Goal: Check status: Check status

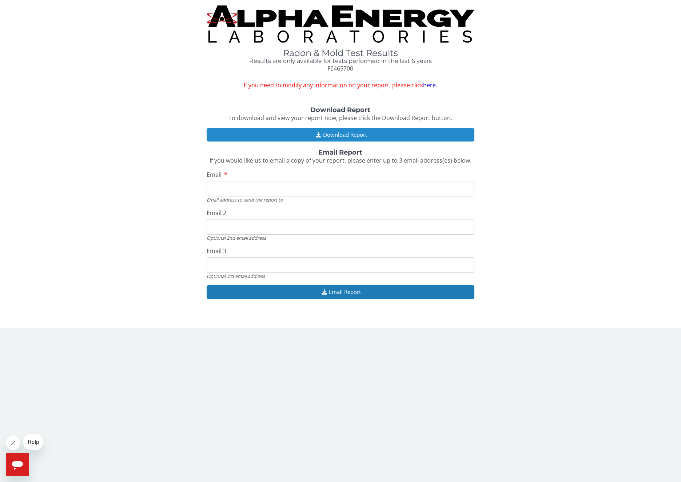
click at [354, 134] on button "Download Report" at bounding box center [341, 134] width 268 height 13
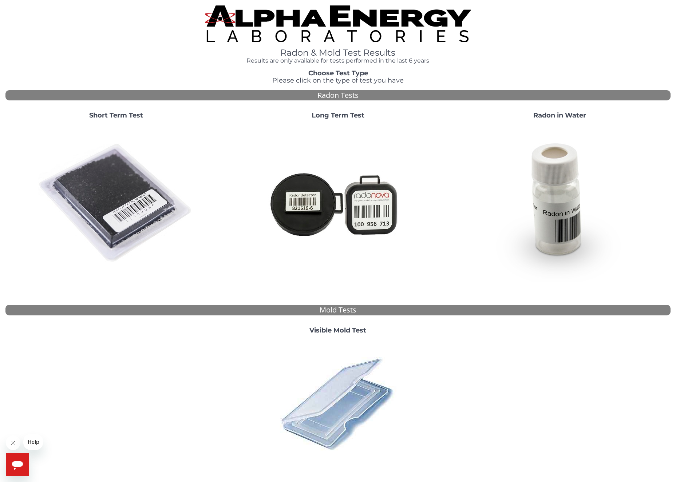
click at [376, 54] on h1 "Radon & Mold Test Results" at bounding box center [338, 52] width 266 height 9
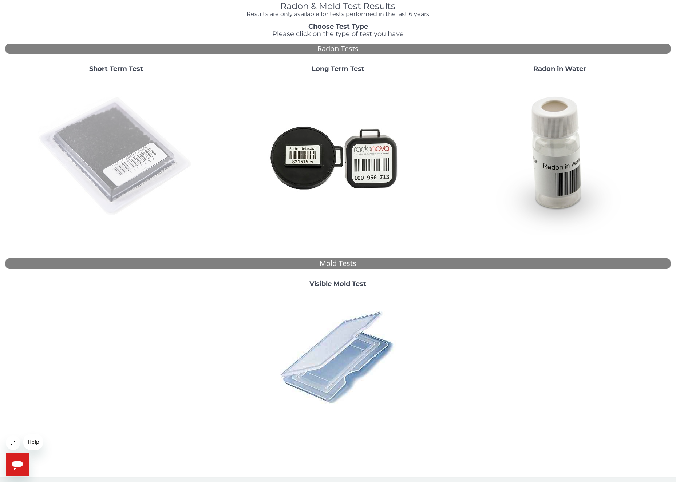
click at [107, 146] on img at bounding box center [116, 157] width 157 height 157
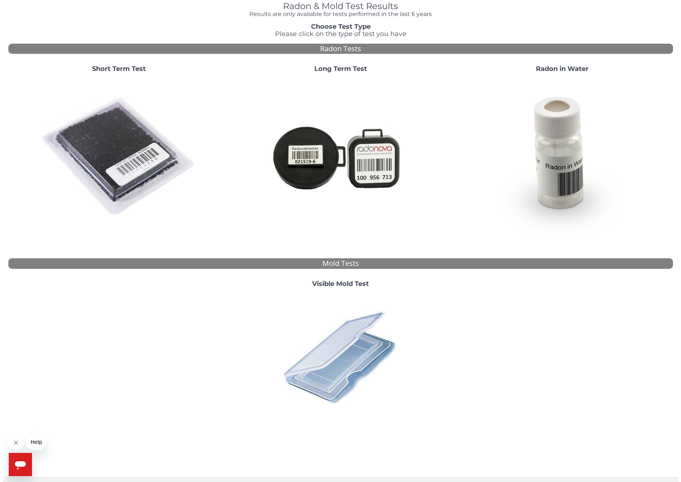
scroll to position [0, 0]
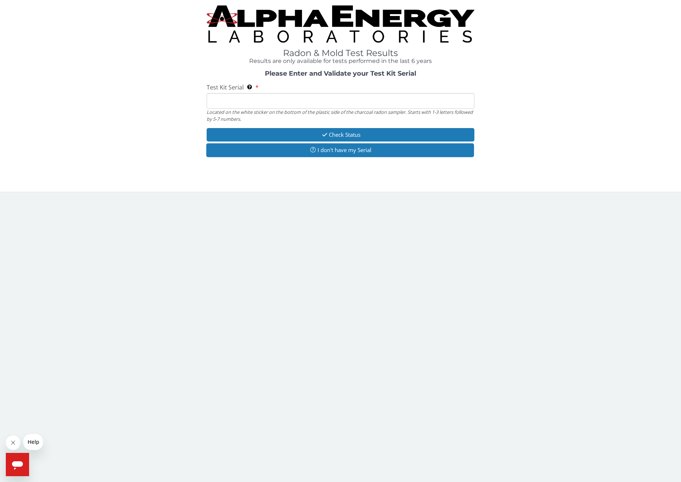
click at [245, 104] on input "Test Kit Serial Located on the white sticker on the bottom of the plastic side …" at bounding box center [341, 101] width 268 height 16
paste input "FE465700"
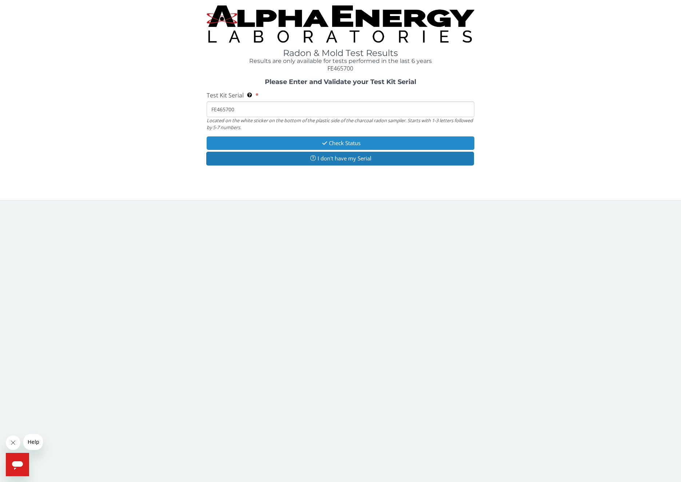
type input "FE465700"
click at [352, 142] on button "Check Status" at bounding box center [341, 143] width 268 height 13
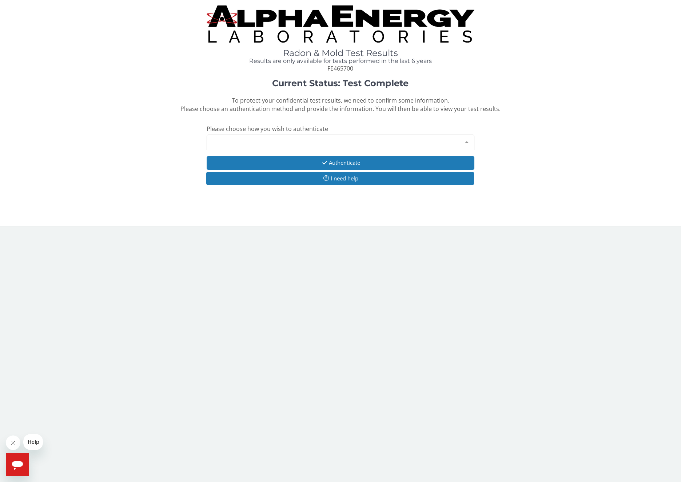
click at [258, 141] on div "Please make a selection" at bounding box center [341, 143] width 268 height 16
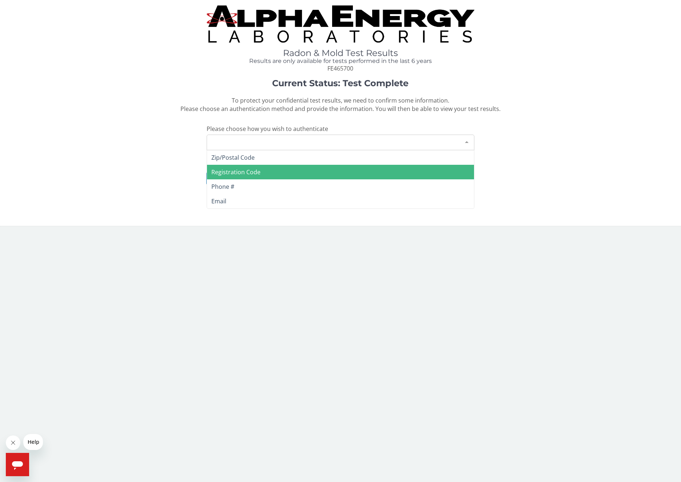
click at [246, 168] on span "Registration Code" at bounding box center [235, 172] width 49 height 8
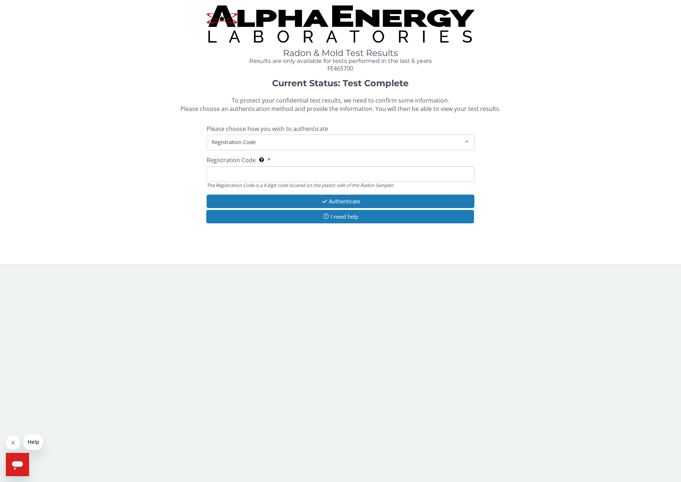
click at [265, 168] on input "Registration Code The Registration Code is a 4 digit code located on the plasti…" at bounding box center [341, 174] width 268 height 16
paste input "FE465700"
drag, startPoint x: 256, startPoint y: 170, endPoint x: 177, endPoint y: 165, distance: 79.2
click at [177, 165] on div "Current Status: Test Complete To protect your confidential test results, we nee…" at bounding box center [340, 155] width 671 height 153
click at [248, 170] on input "FE465700" at bounding box center [341, 174] width 268 height 16
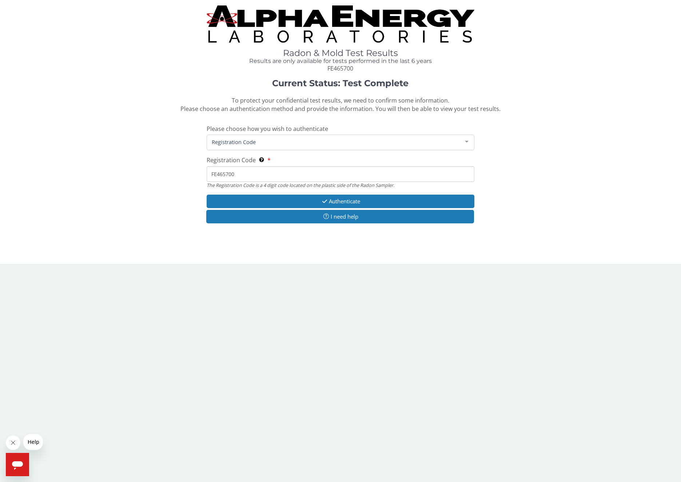
click at [248, 170] on input "FE465700" at bounding box center [341, 174] width 268 height 16
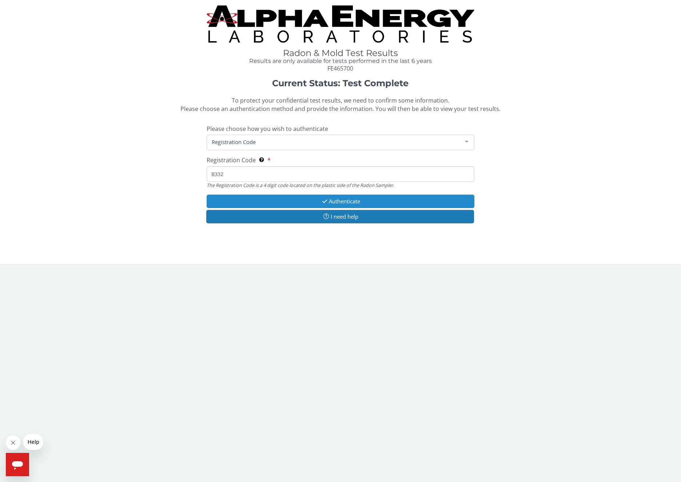
type input "B332"
click at [343, 201] on button "Authenticate" at bounding box center [341, 201] width 268 height 13
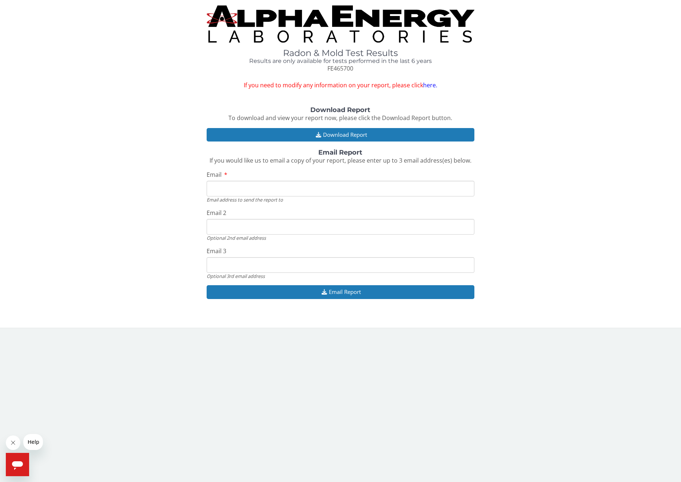
click at [242, 188] on input "Email" at bounding box center [341, 189] width 268 height 16
click at [222, 188] on input "Email" at bounding box center [341, 189] width 268 height 16
type input "russtuart18@hotmail.com"
click at [343, 286] on button "Email Report" at bounding box center [341, 291] width 268 height 13
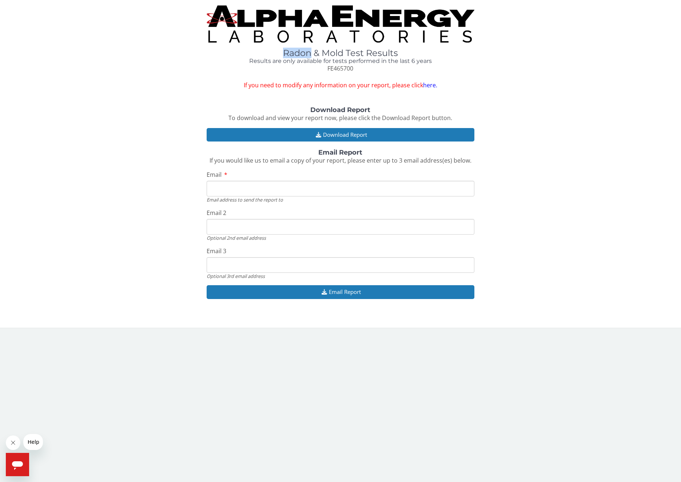
drag, startPoint x: 283, startPoint y: 53, endPoint x: 310, endPoint y: 53, distance: 26.6
click at [310, 53] on h1 "Radon & Mold Test Results" at bounding box center [341, 52] width 268 height 9
copy h1 "Radon"
